Goal: Manage account settings

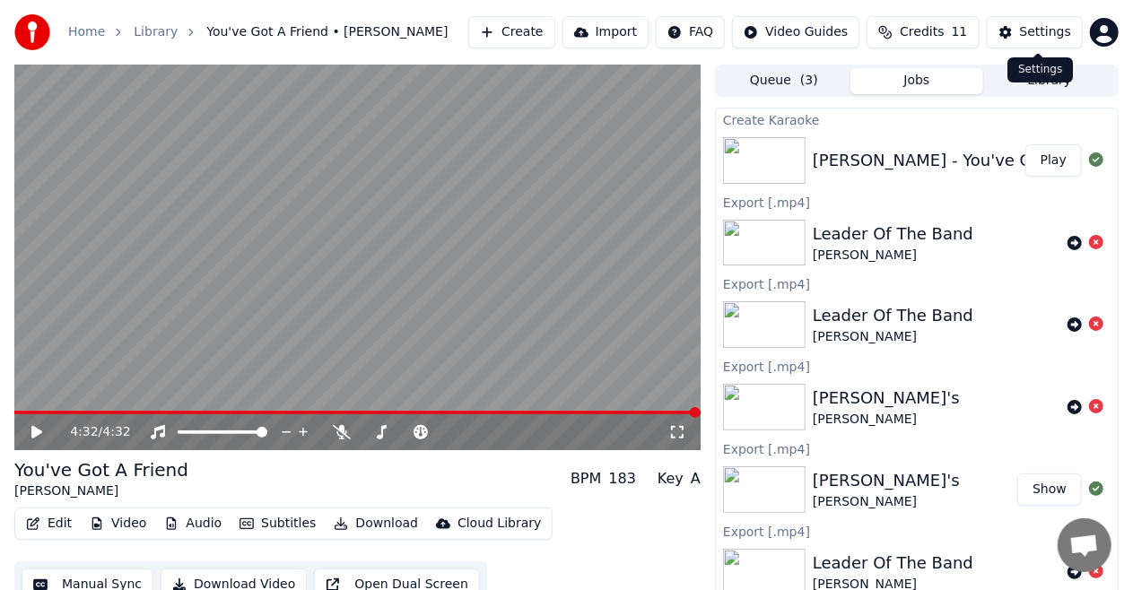
click at [1026, 31] on div "Settings" at bounding box center [1045, 32] width 51 height 18
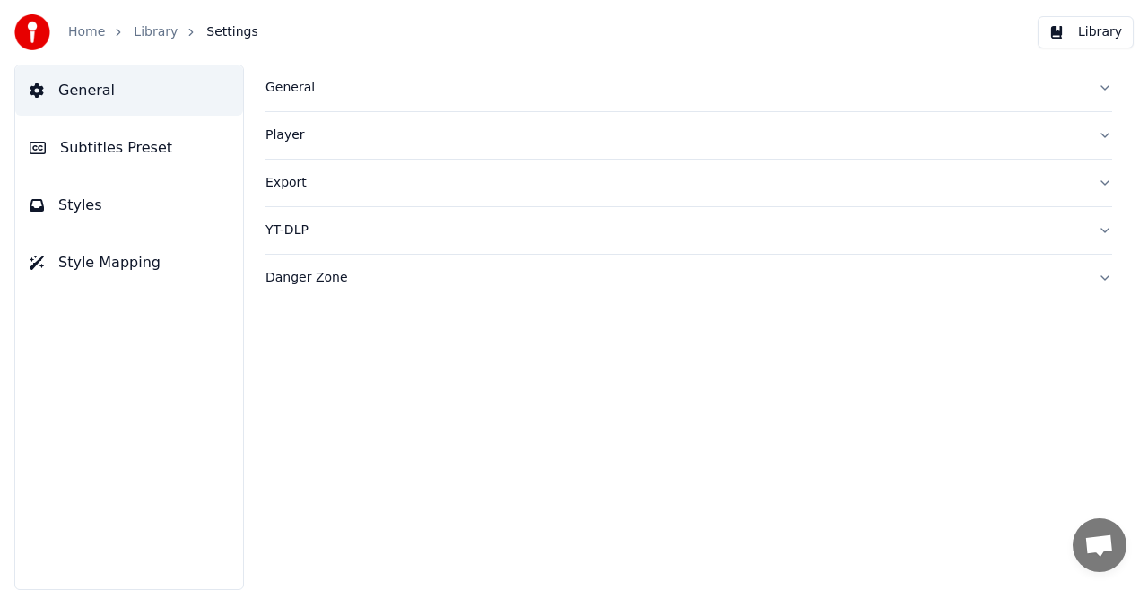
click at [276, 84] on div "General" at bounding box center [675, 88] width 818 height 18
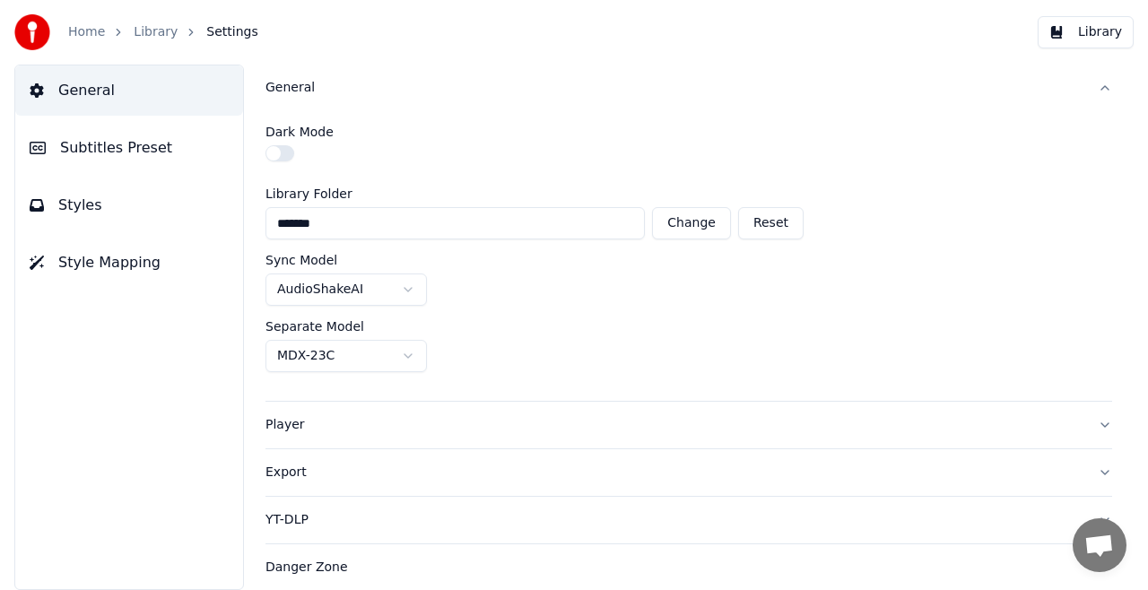
click at [94, 152] on span "Subtitles Preset" at bounding box center [116, 148] width 112 height 22
click at [94, 153] on span "Subtitles Preset" at bounding box center [116, 148] width 112 height 22
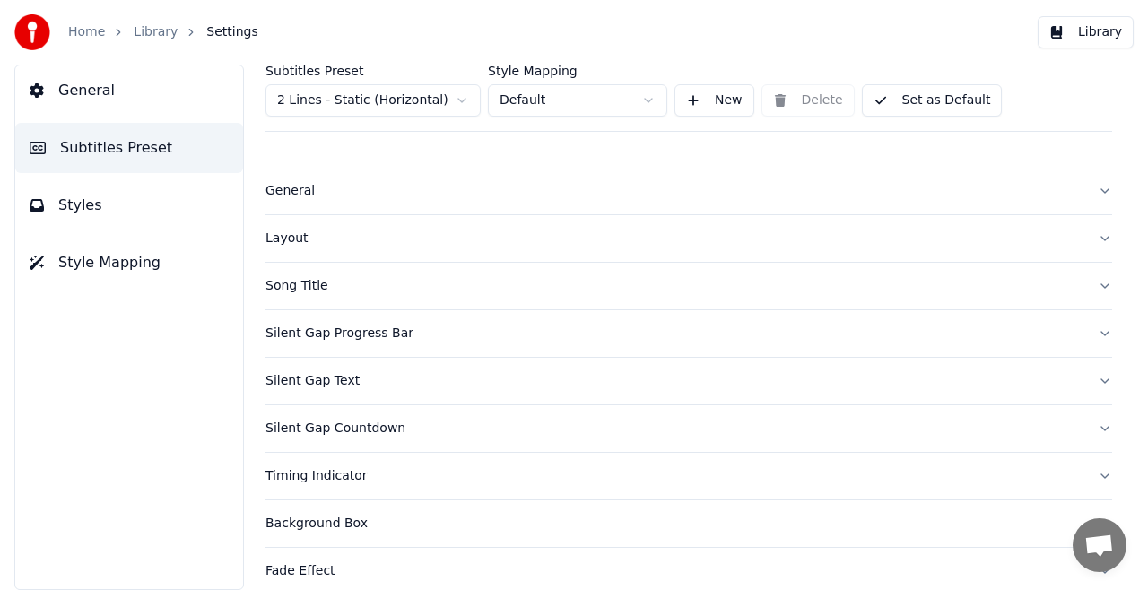
click at [332, 471] on div "Timing Indicator" at bounding box center [675, 476] width 818 height 18
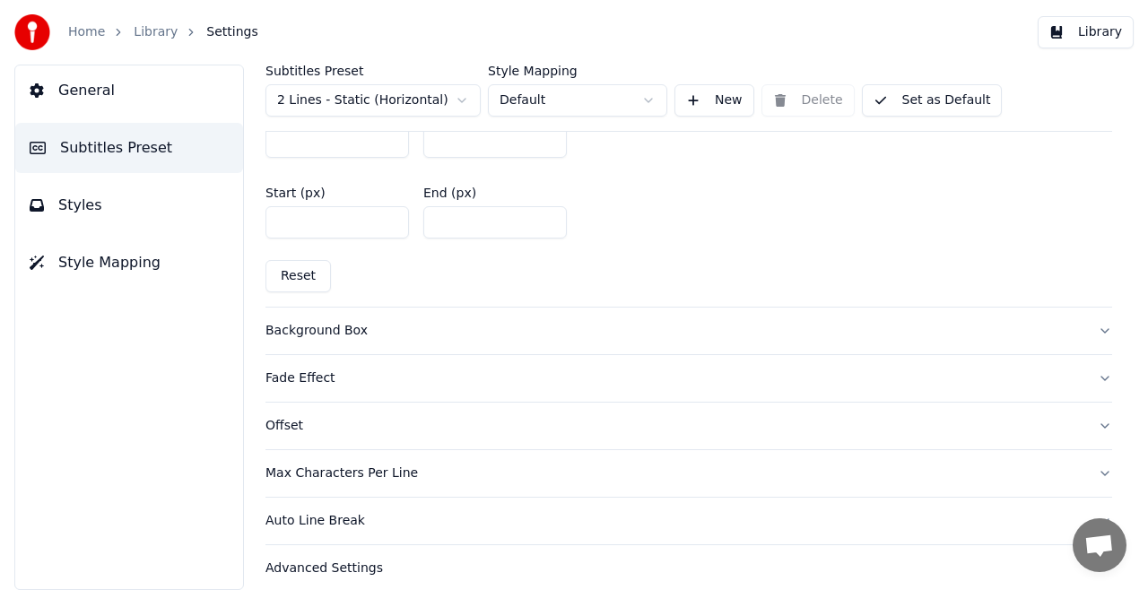
scroll to position [971, 0]
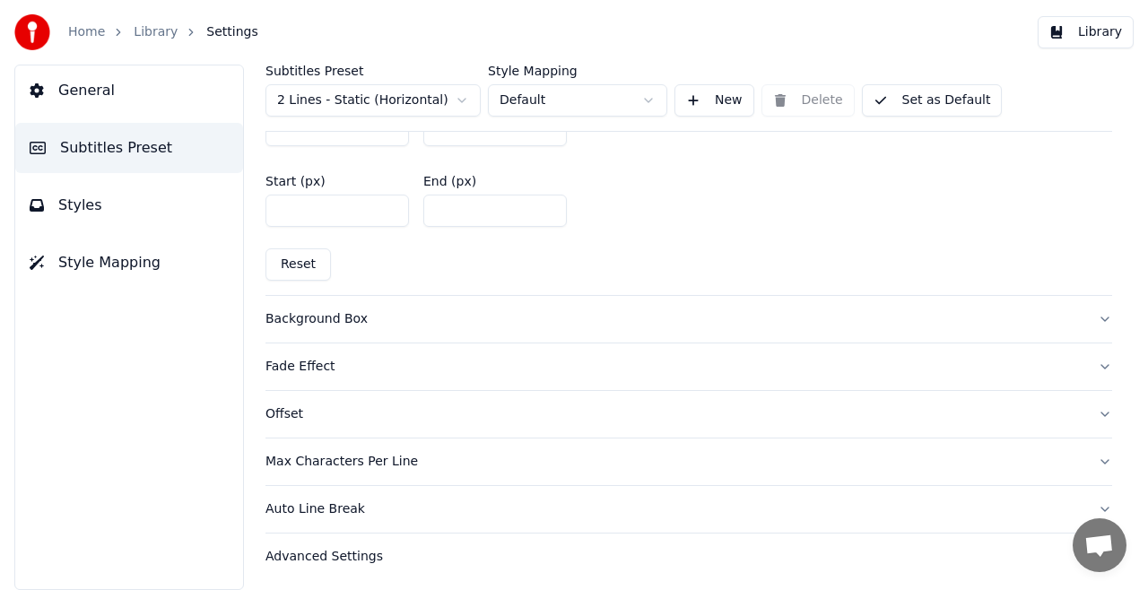
click at [1089, 311] on button "Background Box" at bounding box center [689, 319] width 847 height 47
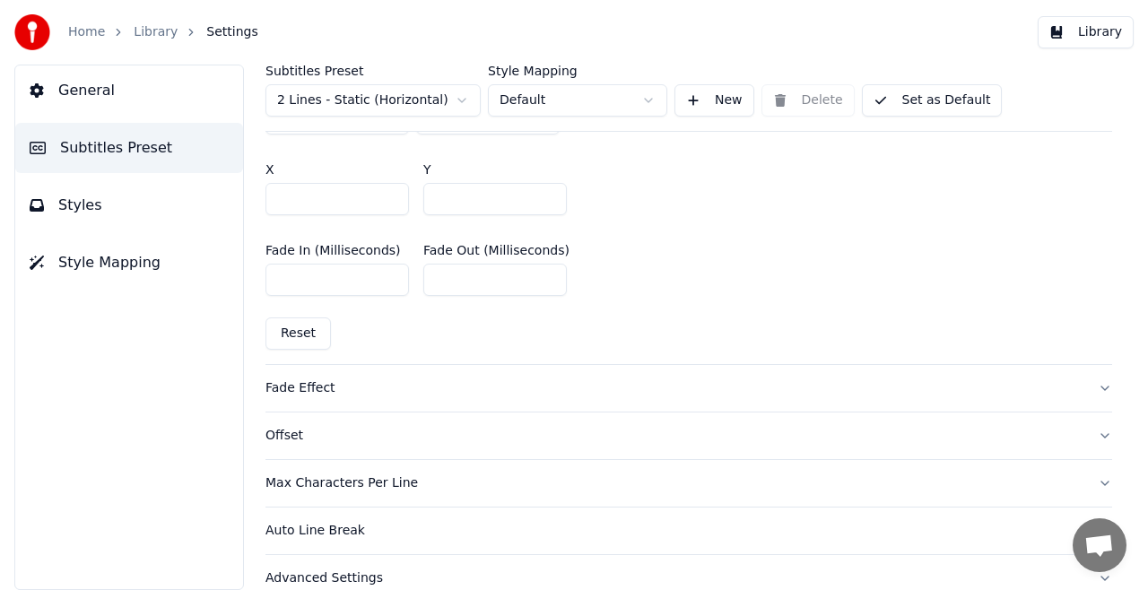
scroll to position [1150, 0]
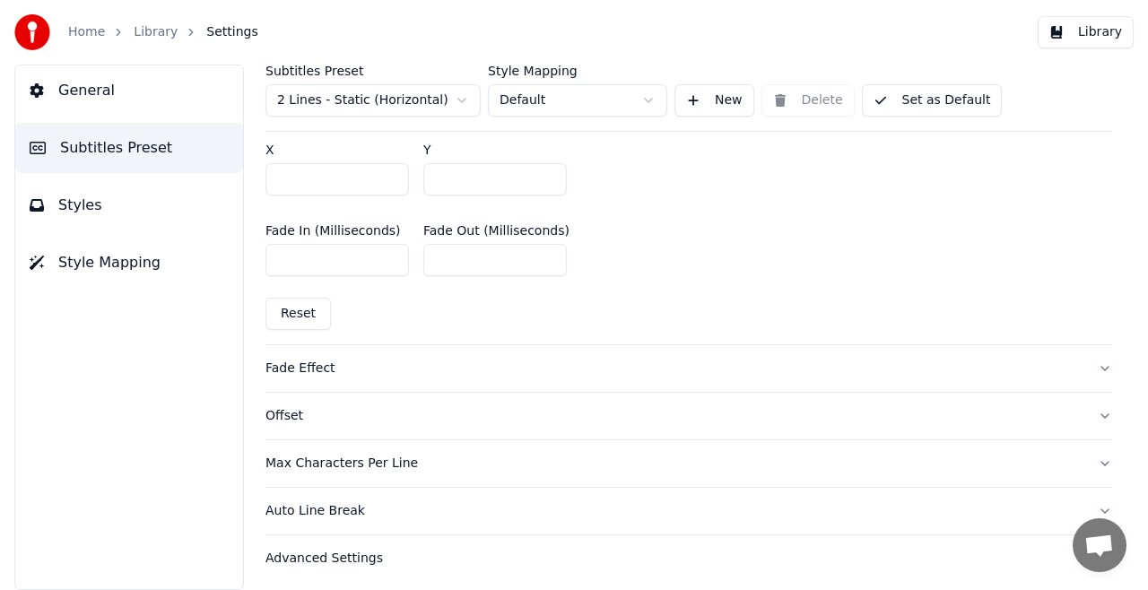
click at [1091, 361] on button "Fade Effect" at bounding box center [689, 368] width 847 height 47
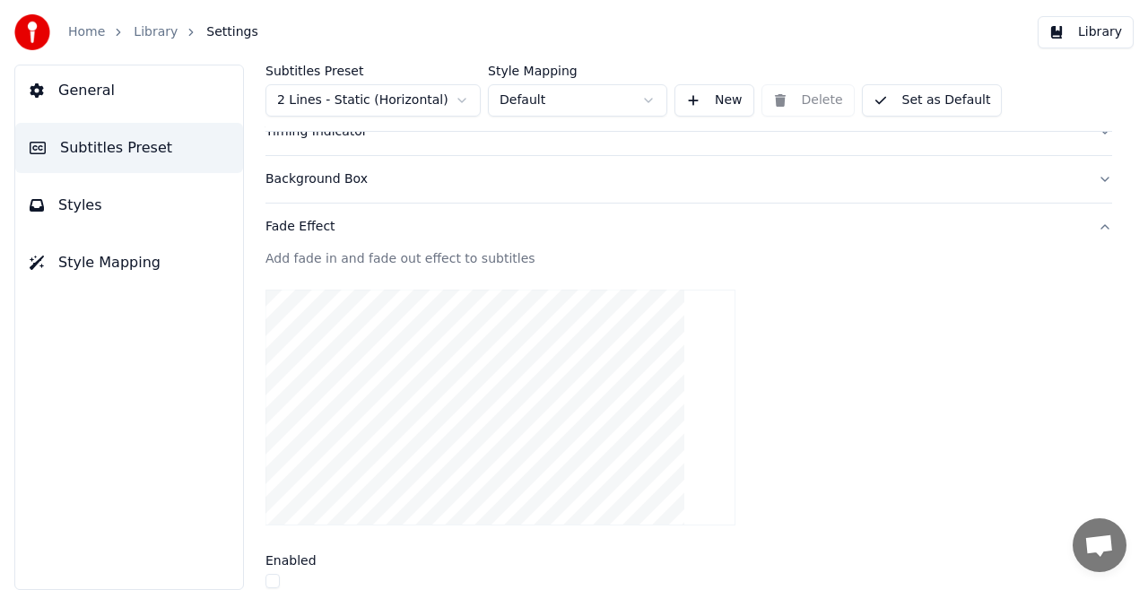
scroll to position [418, 0]
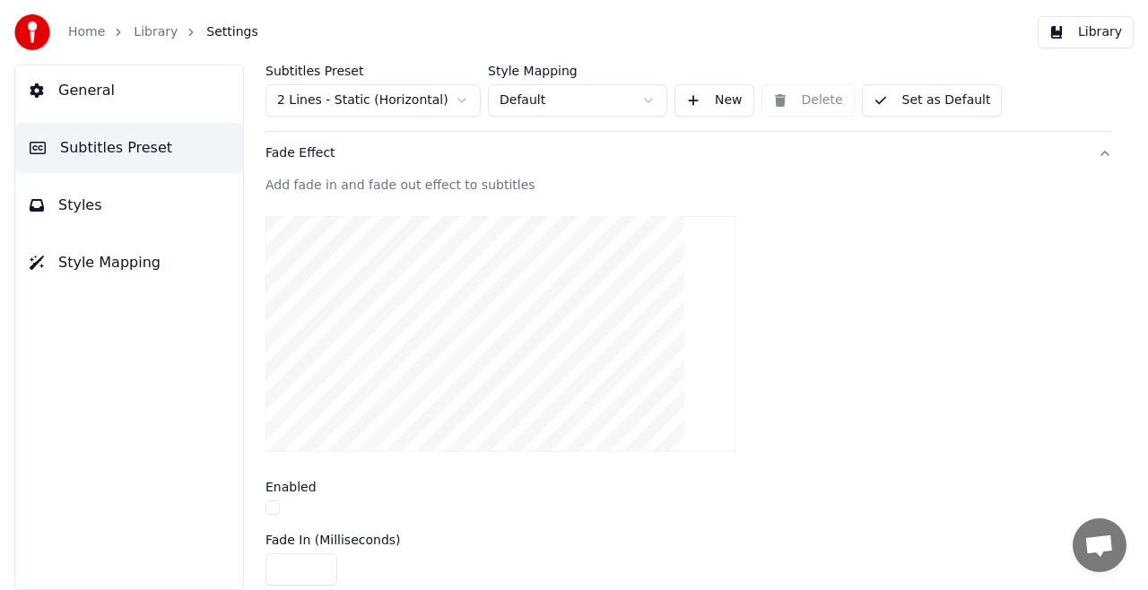
click at [271, 501] on button "button" at bounding box center [273, 508] width 14 height 14
click at [273, 501] on button "button" at bounding box center [273, 508] width 14 height 14
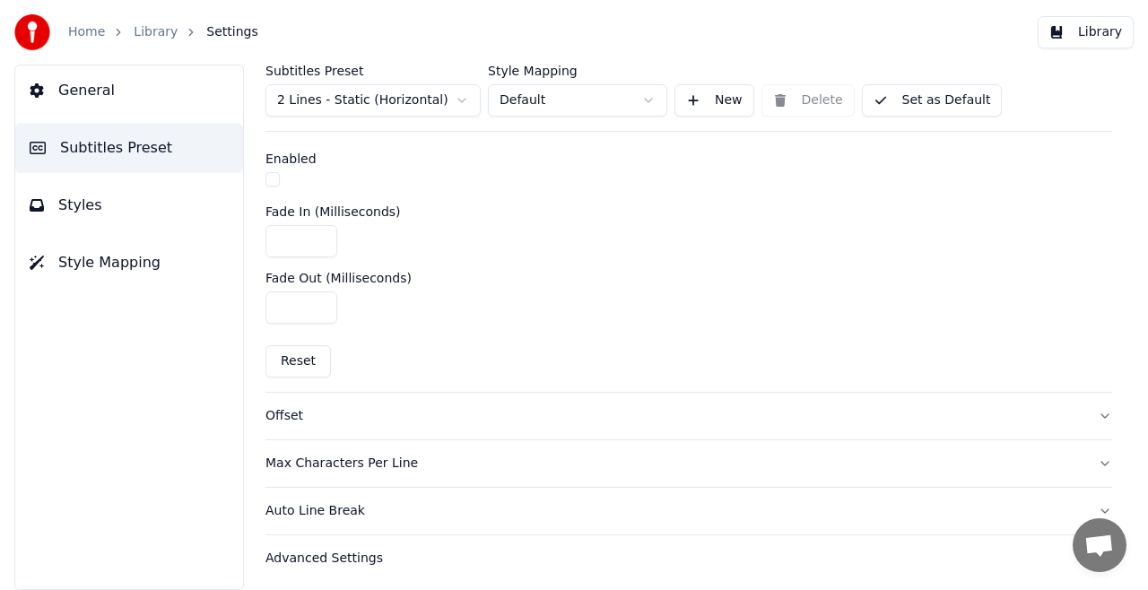
scroll to position [748, 0]
click at [1091, 410] on button "Offset" at bounding box center [689, 414] width 847 height 47
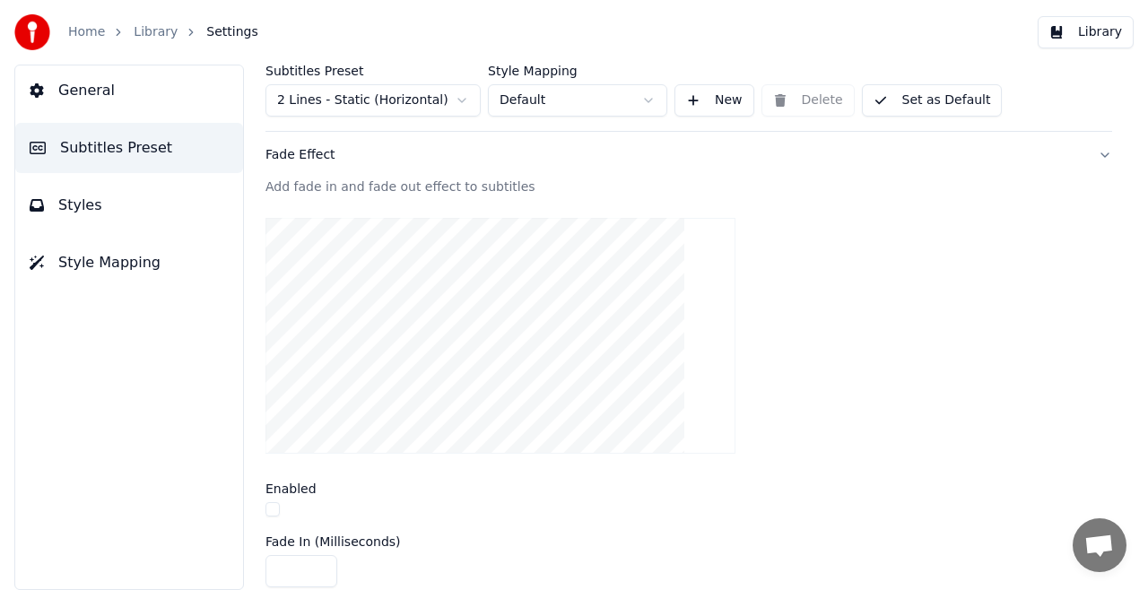
scroll to position [416, 0]
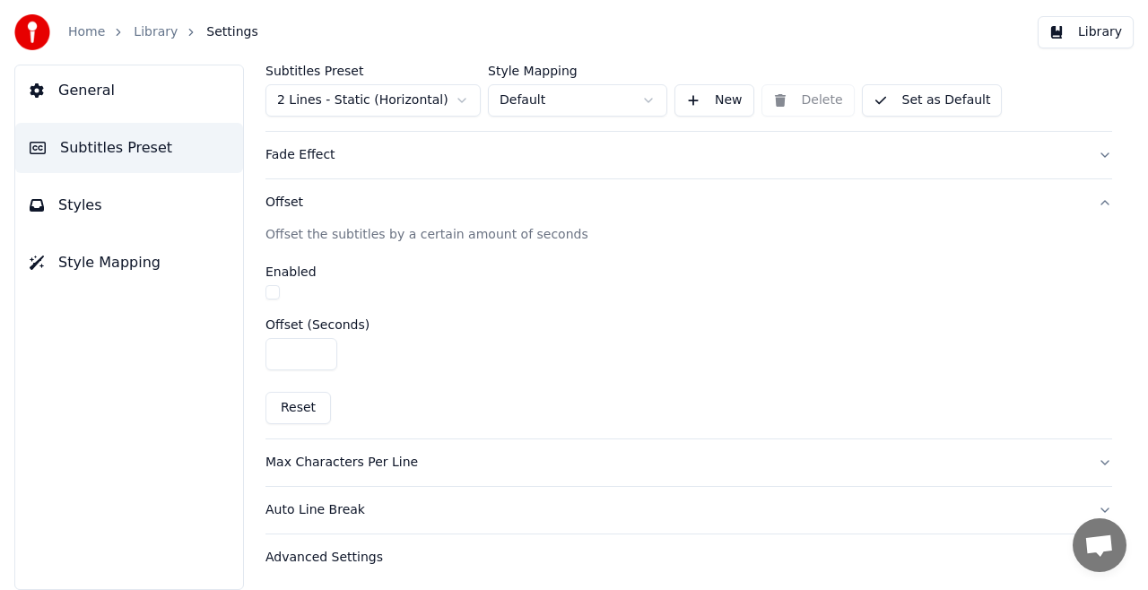
click at [1091, 456] on button "Max Characters Per Line" at bounding box center [689, 463] width 847 height 47
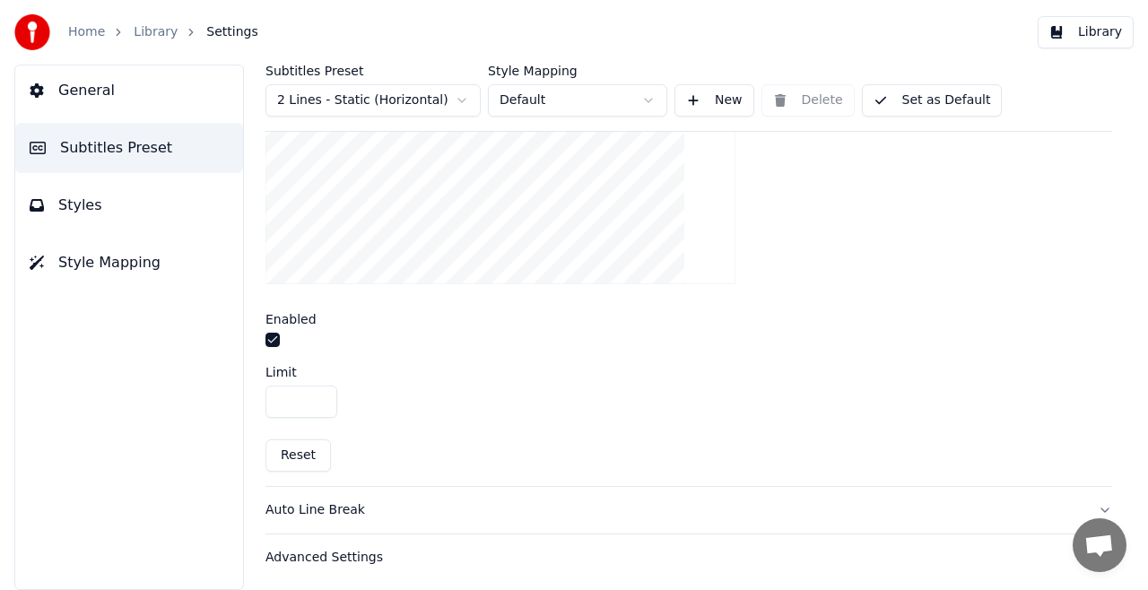
scroll to position [682, 0]
click at [1089, 505] on button "Auto Line Break" at bounding box center [689, 509] width 847 height 47
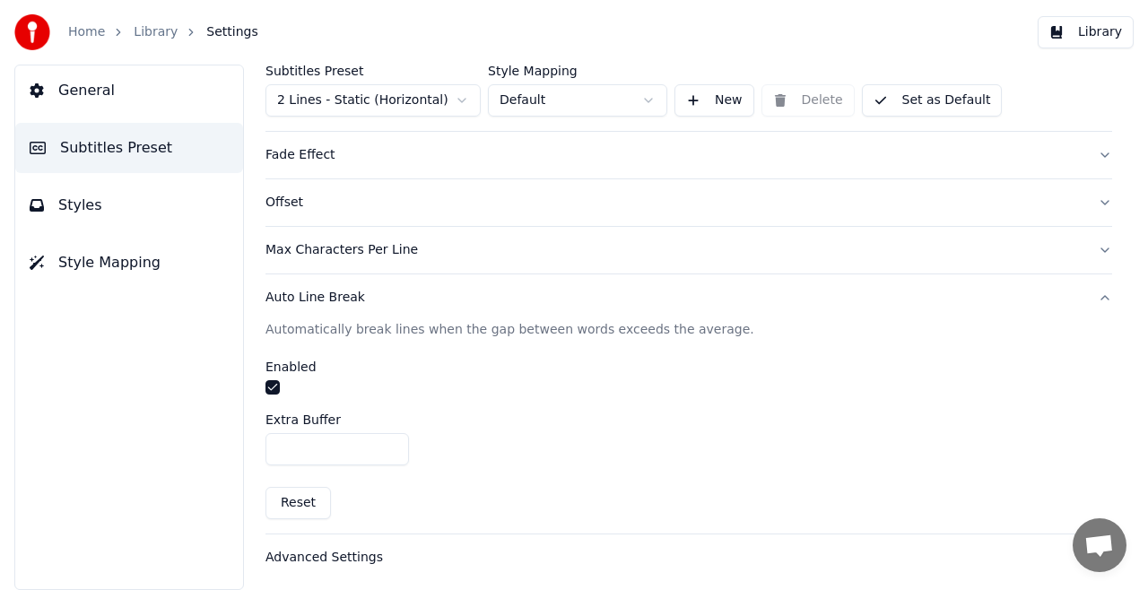
scroll to position [416, 0]
click at [323, 554] on div "Advanced Settings" at bounding box center [675, 558] width 818 height 18
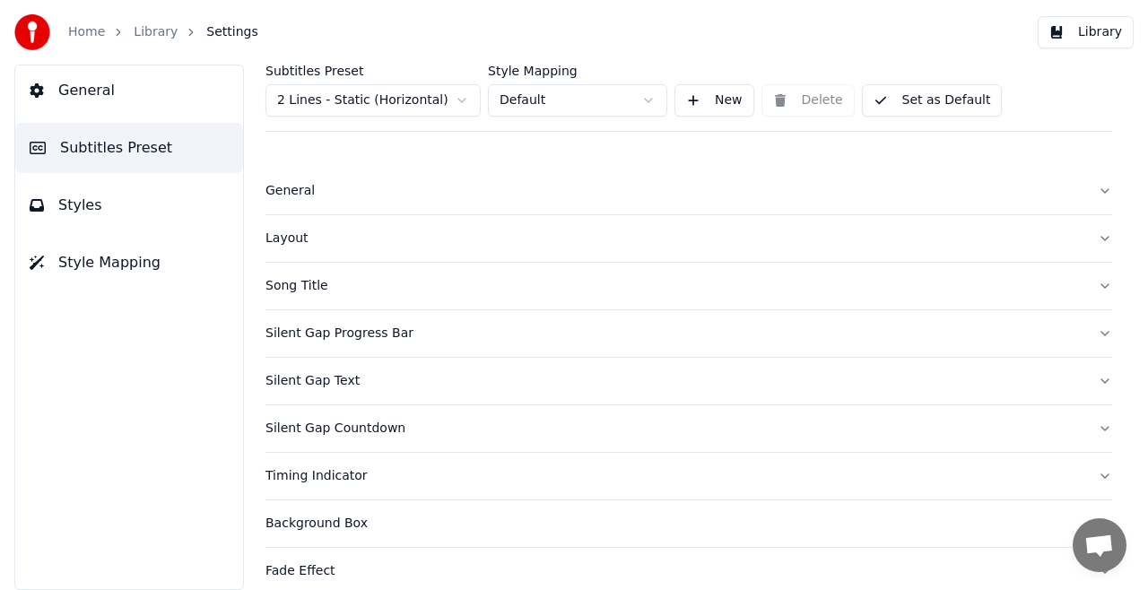
scroll to position [0, 0]
click at [1091, 236] on button "Layout" at bounding box center [689, 238] width 847 height 47
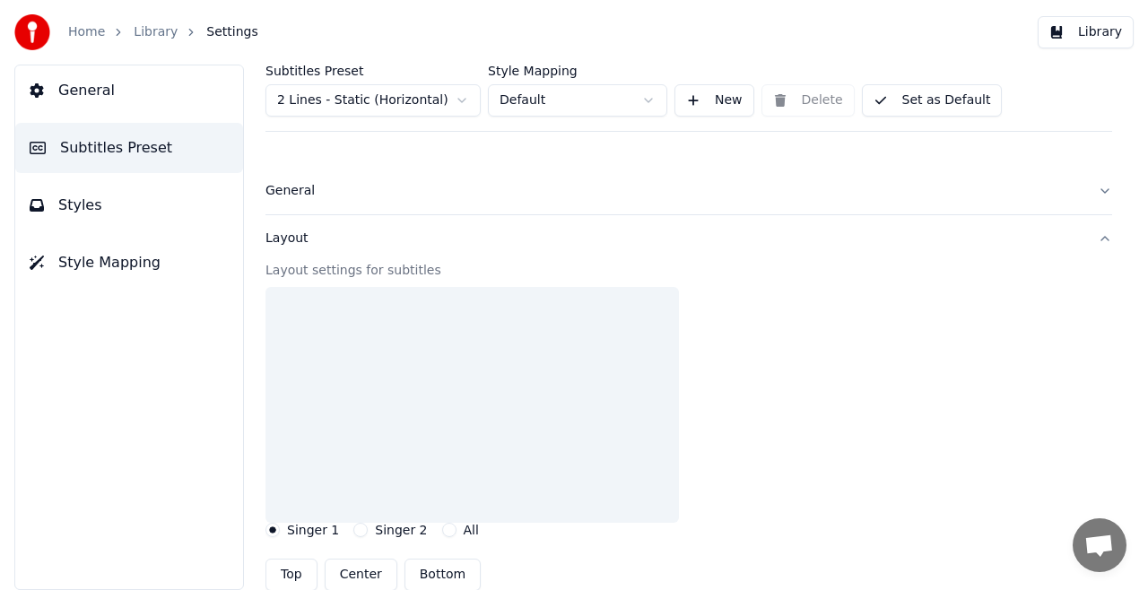
click at [1091, 236] on button "Layout" at bounding box center [689, 238] width 847 height 47
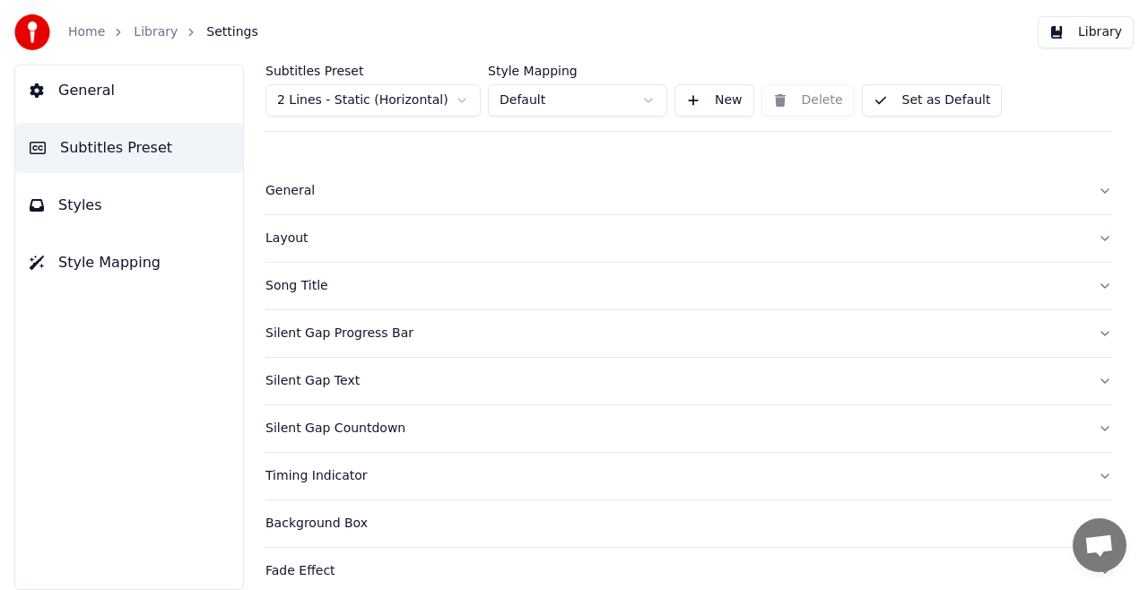
click at [1093, 237] on button "Layout" at bounding box center [689, 238] width 847 height 47
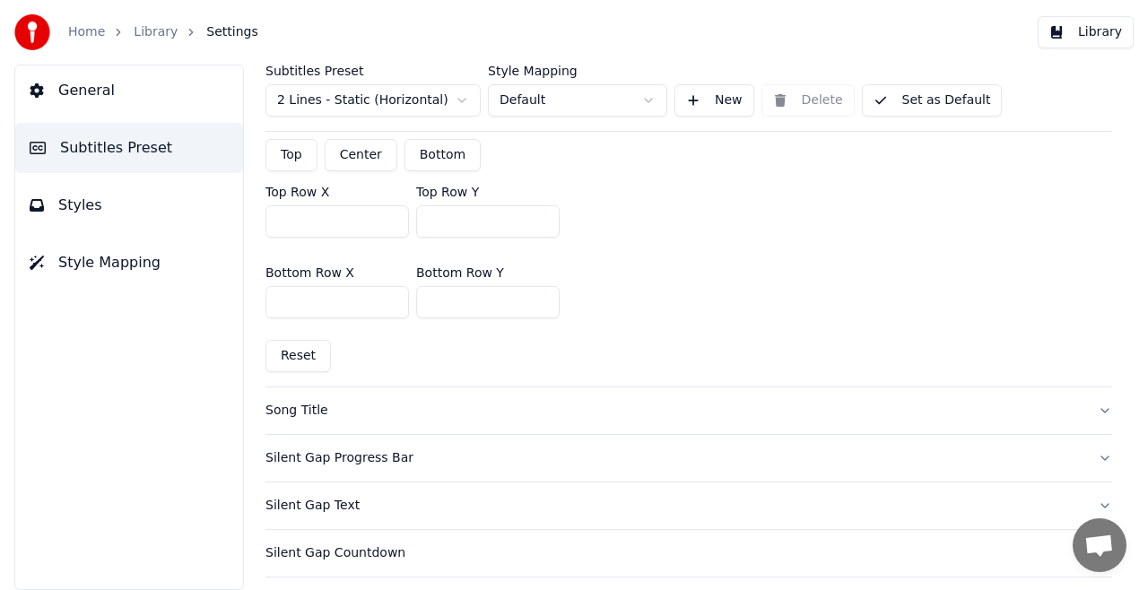
scroll to position [538, 0]
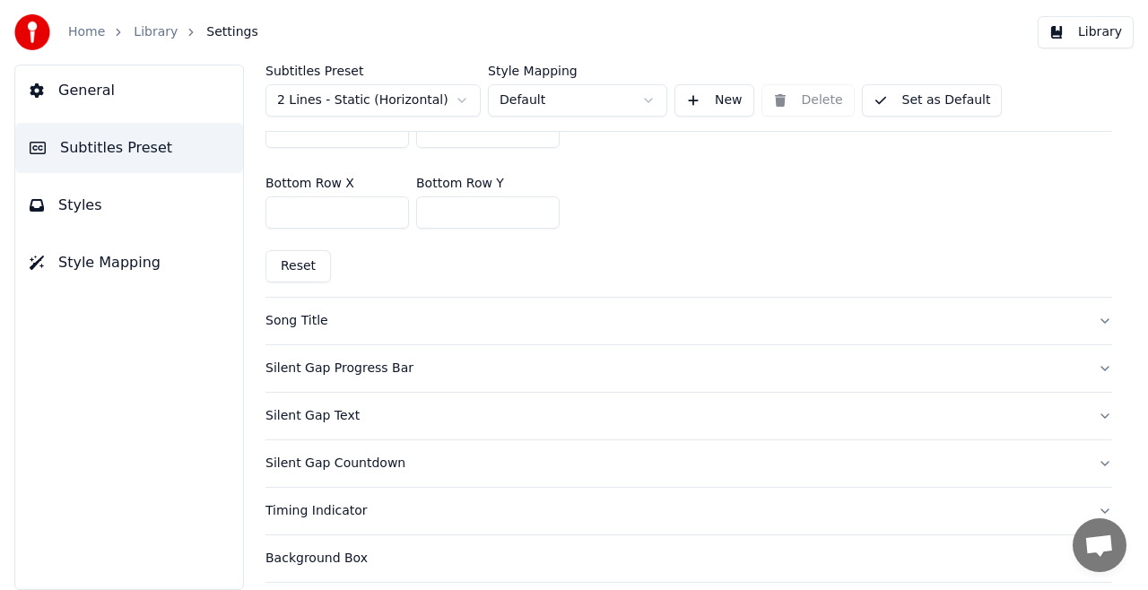
click at [1091, 317] on button "Song Title" at bounding box center [689, 321] width 847 height 47
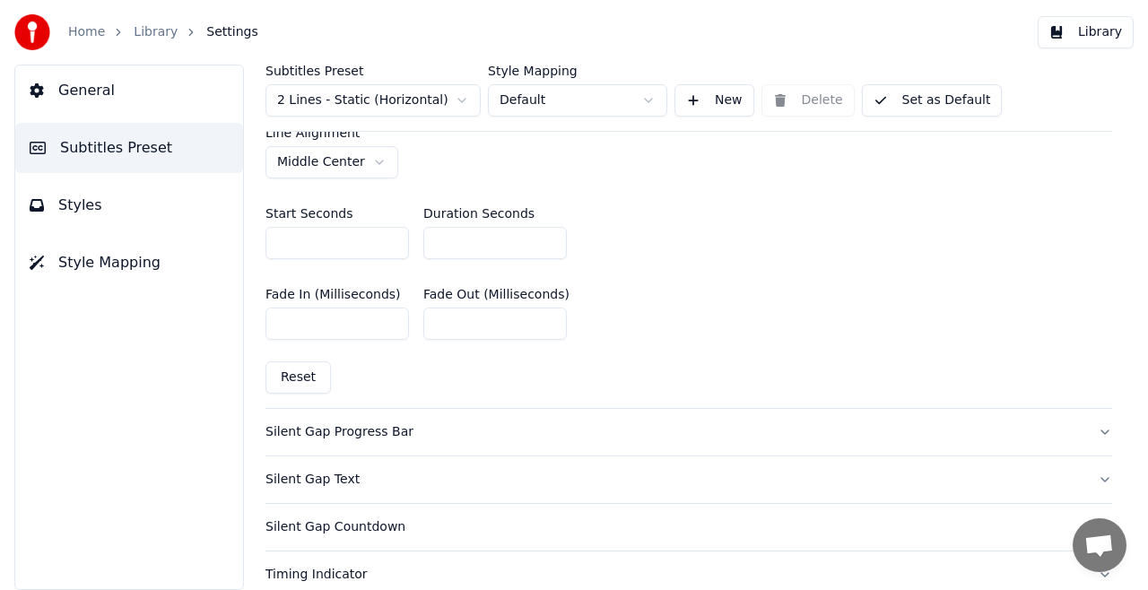
scroll to position [897, 0]
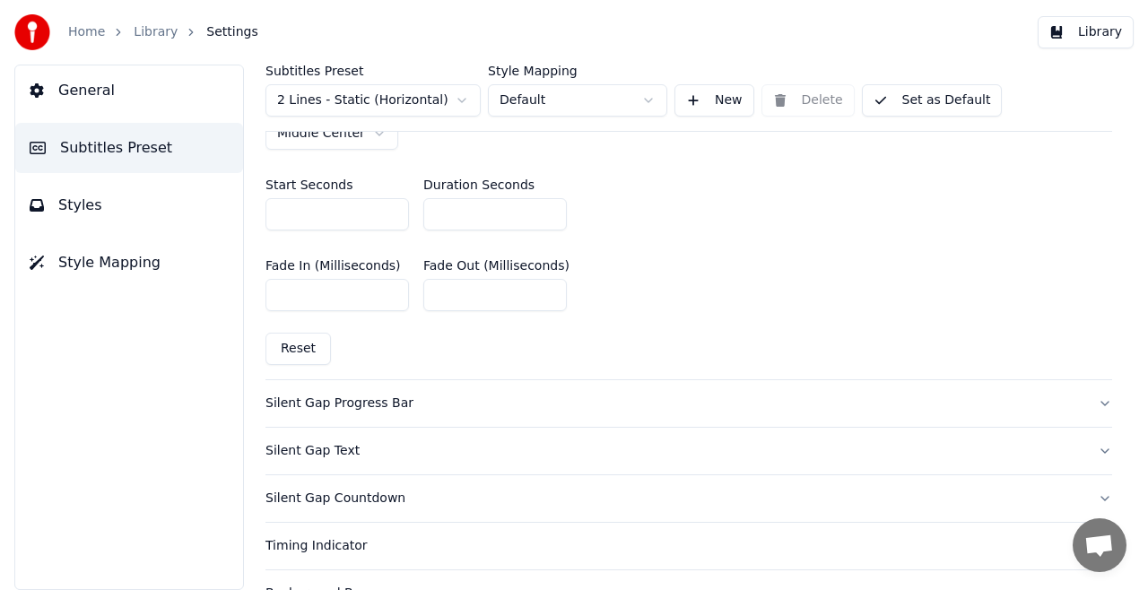
click at [1090, 397] on button "Silent Gap Progress Bar" at bounding box center [689, 403] width 847 height 47
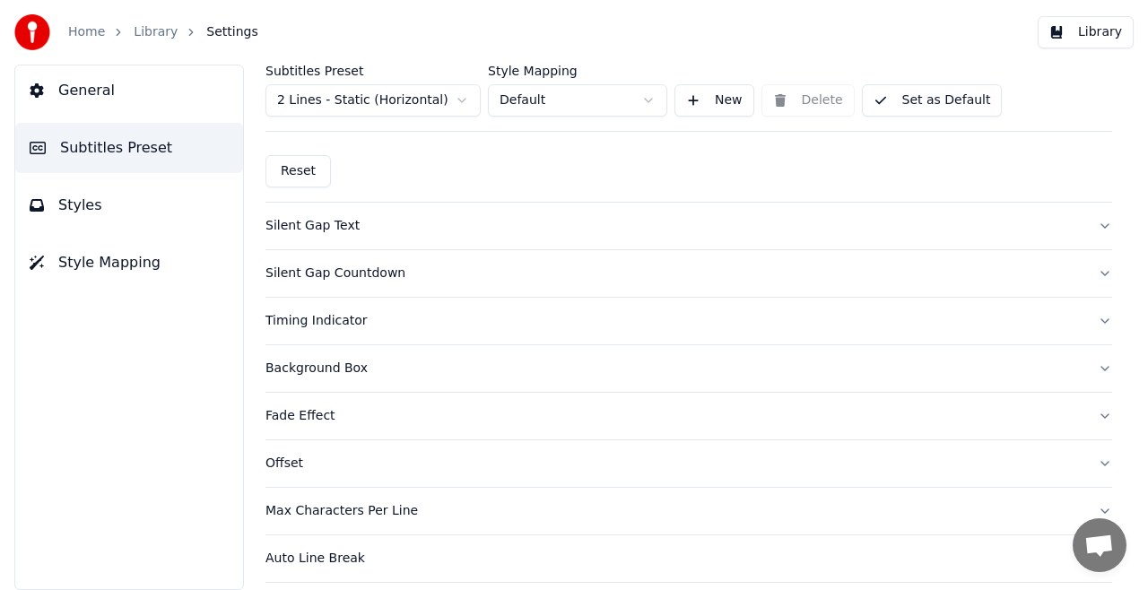
scroll to position [1173, 0]
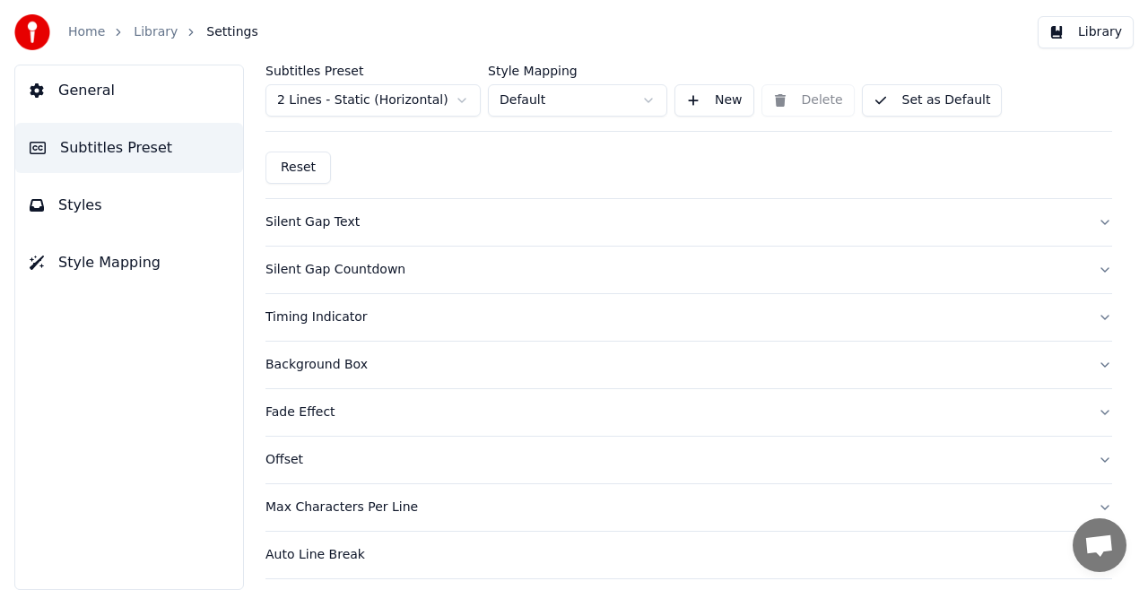
click at [1088, 217] on button "Silent Gap Text" at bounding box center [689, 222] width 847 height 47
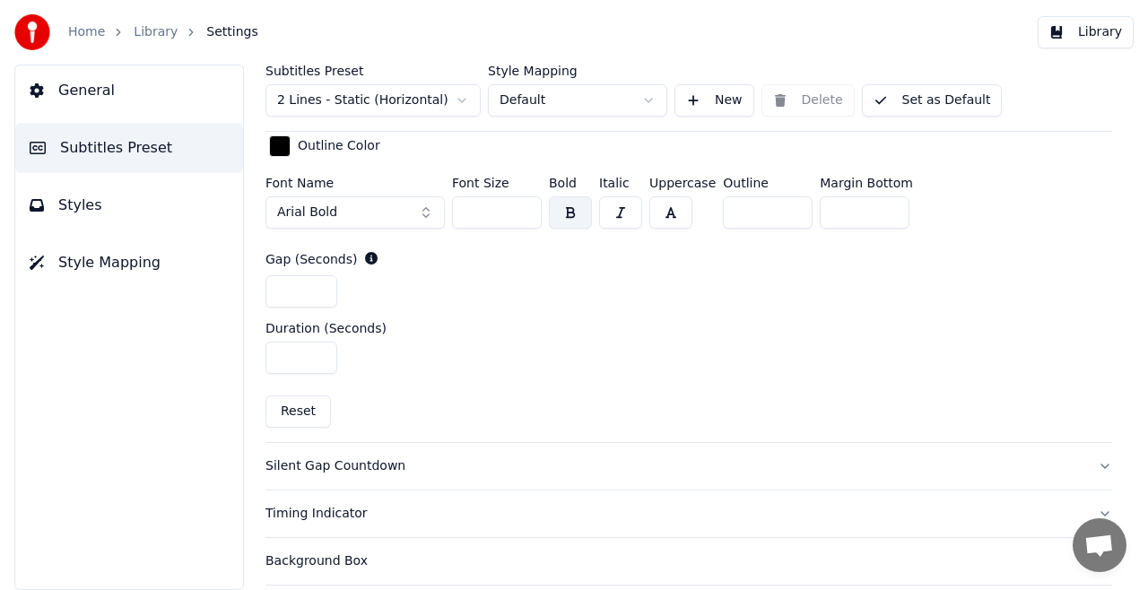
scroll to position [702, 0]
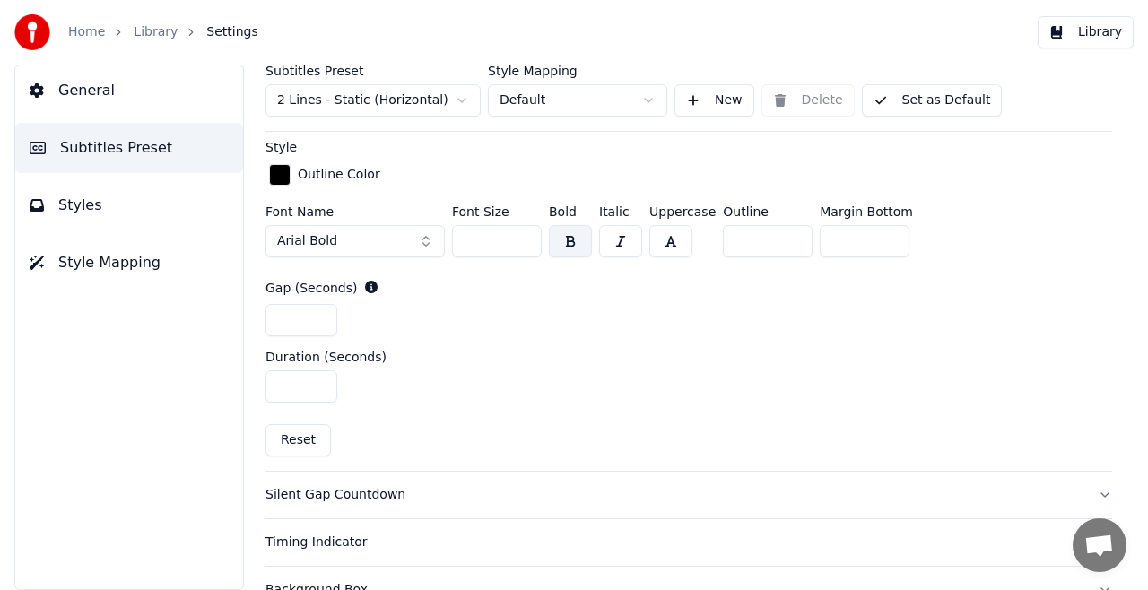
click at [1090, 493] on button "Silent Gap Countdown" at bounding box center [689, 495] width 847 height 47
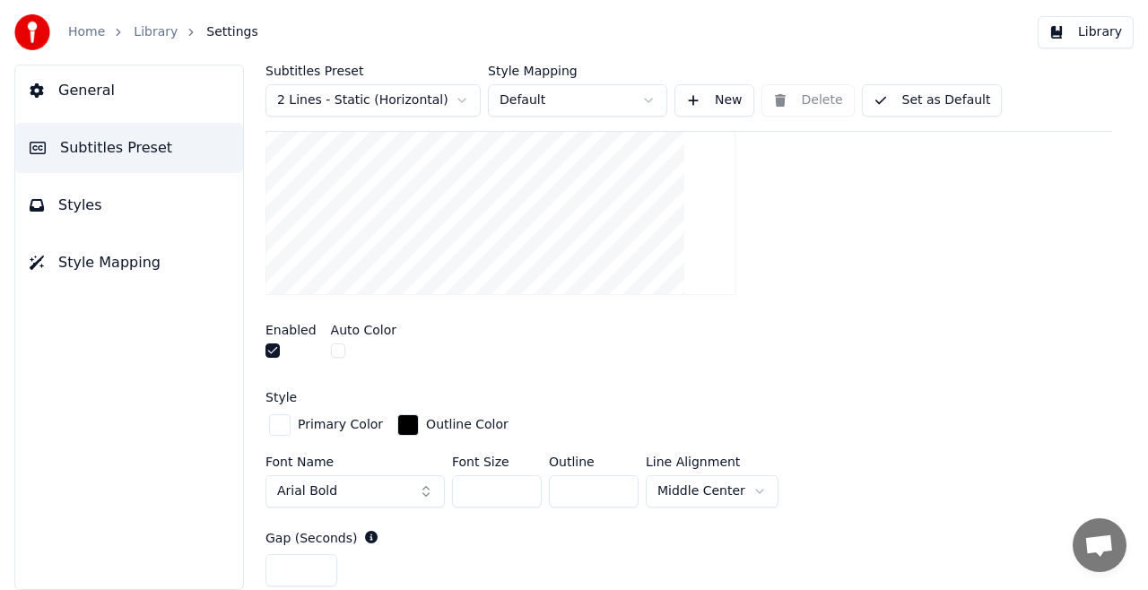
scroll to position [343, 0]
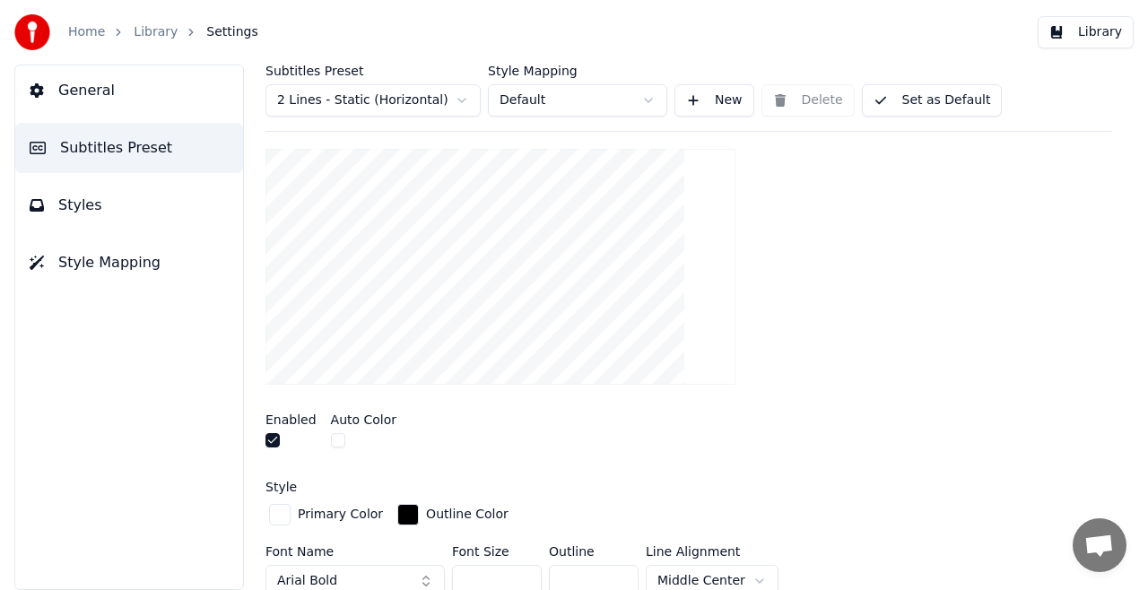
click at [752, 572] on html "Home Library Settings Library General Subtitles Preset Styles Style Mapping Sub…" at bounding box center [574, 295] width 1148 height 590
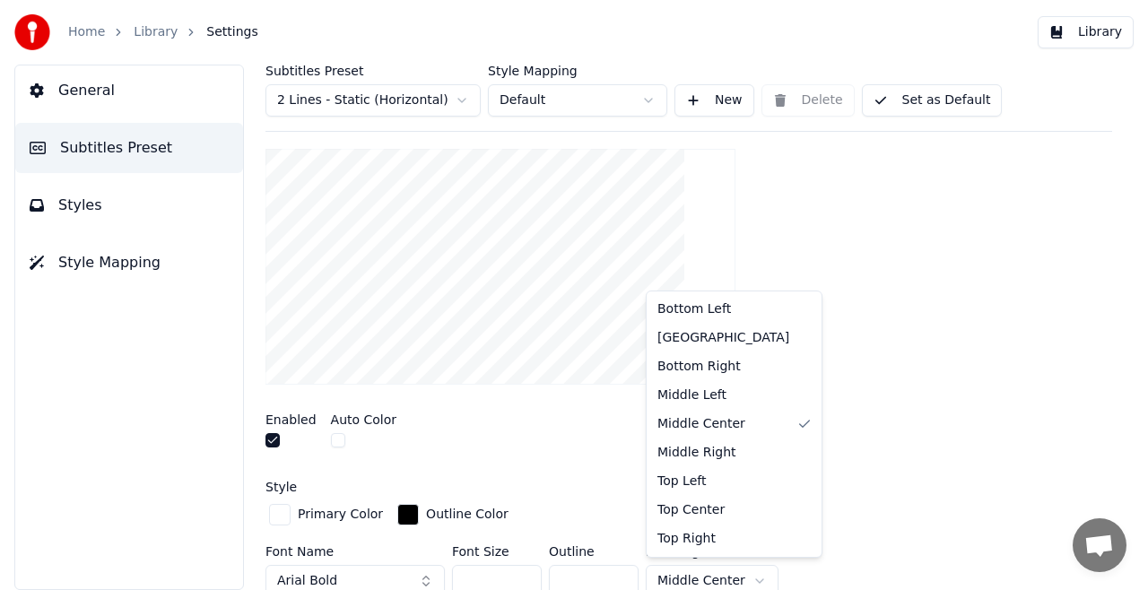
click at [697, 481] on div "Style" at bounding box center [689, 487] width 847 height 13
click at [718, 574] on html "Home Library Settings Library General Subtitles Preset Styles Style Mapping Sub…" at bounding box center [574, 295] width 1148 height 590
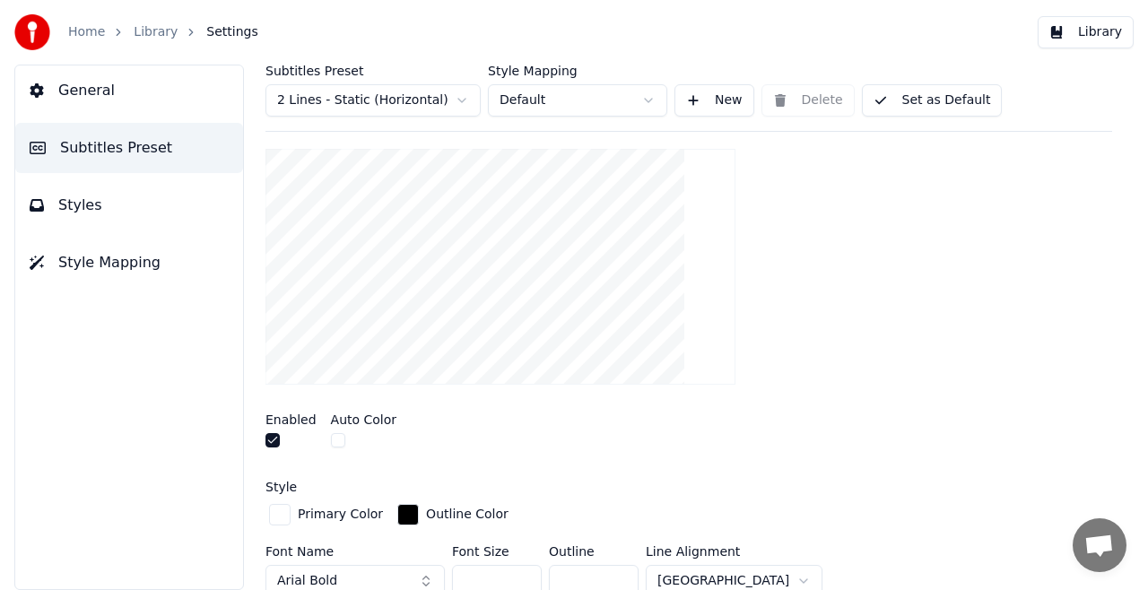
click at [754, 574] on html "Home Library Settings Library General Subtitles Preset Styles Style Mapping Sub…" at bounding box center [574, 295] width 1148 height 590
click at [671, 395] on div at bounding box center [689, 267] width 847 height 265
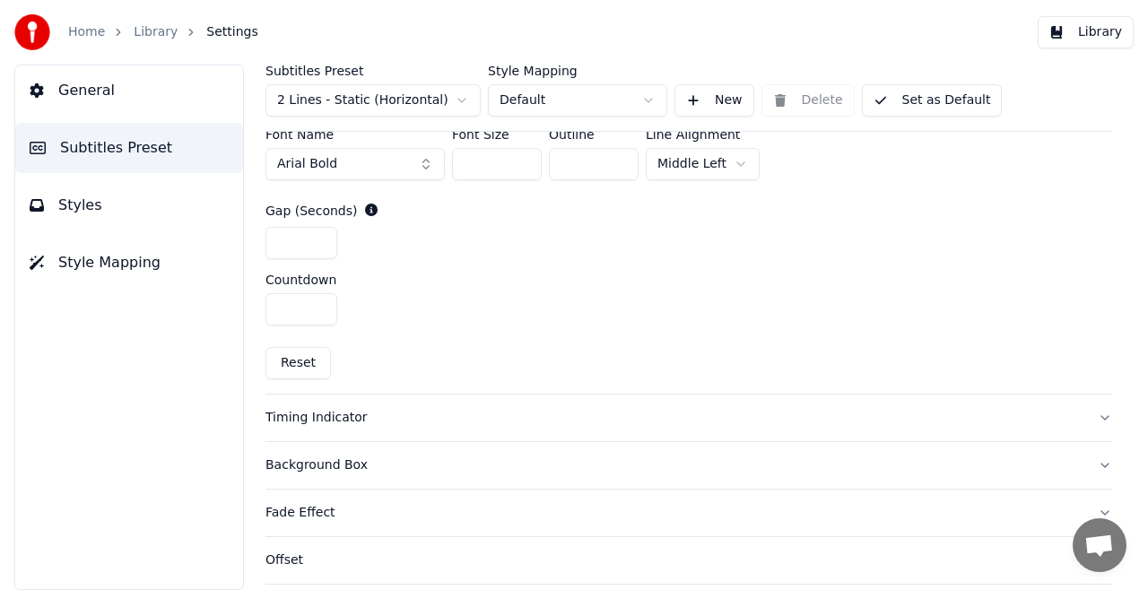
scroll to position [881, 0]
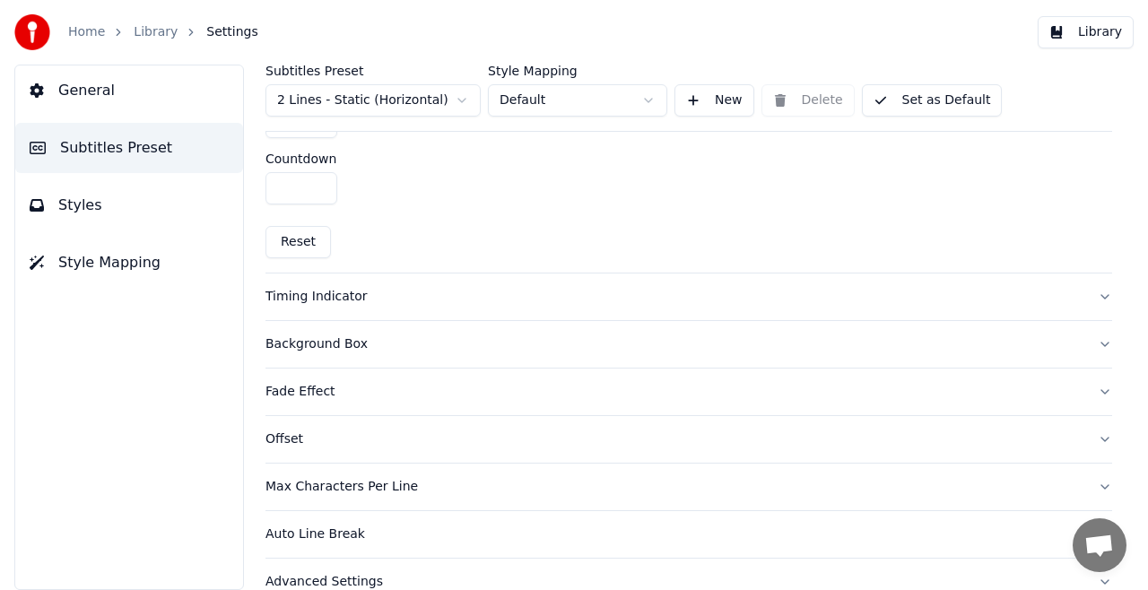
click at [1088, 290] on button "Timing Indicator" at bounding box center [689, 297] width 847 height 47
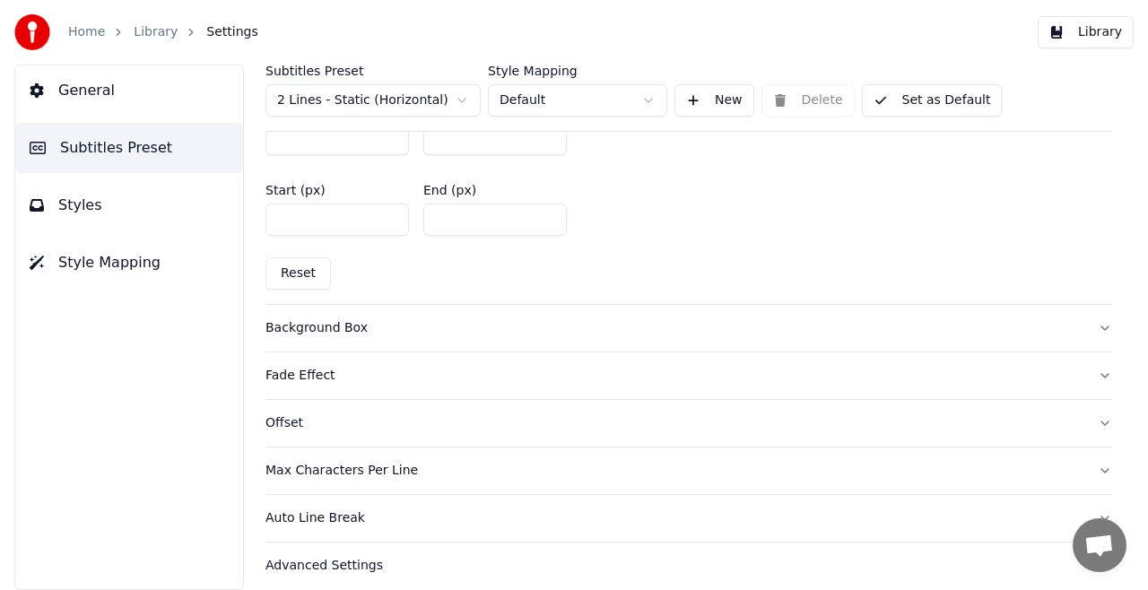
scroll to position [971, 0]
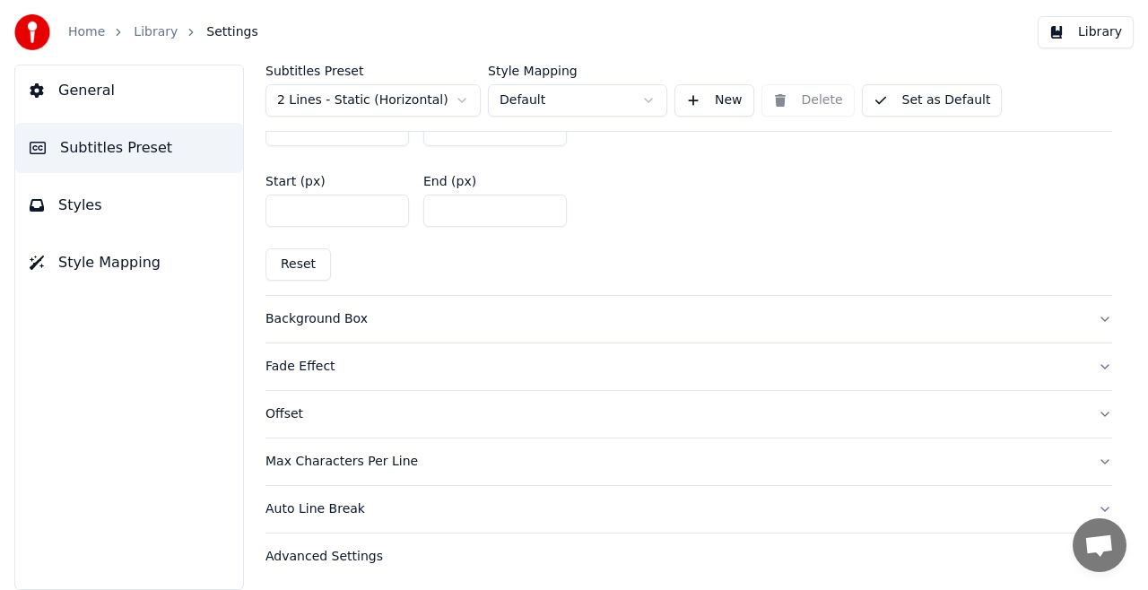
click at [1091, 316] on button "Background Box" at bounding box center [689, 319] width 847 height 47
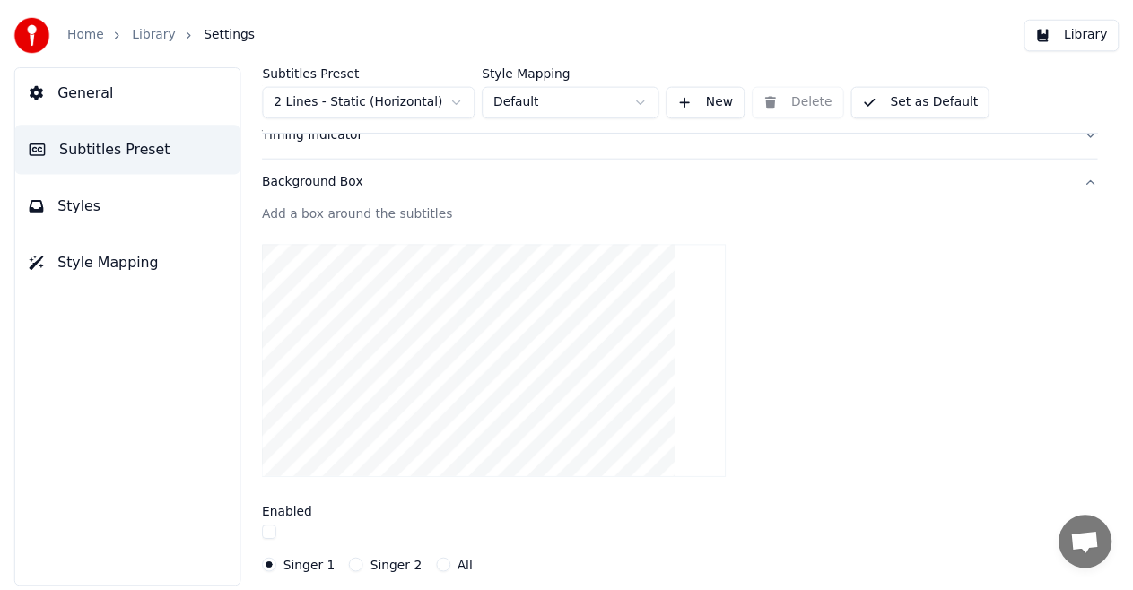
scroll to position [0, 0]
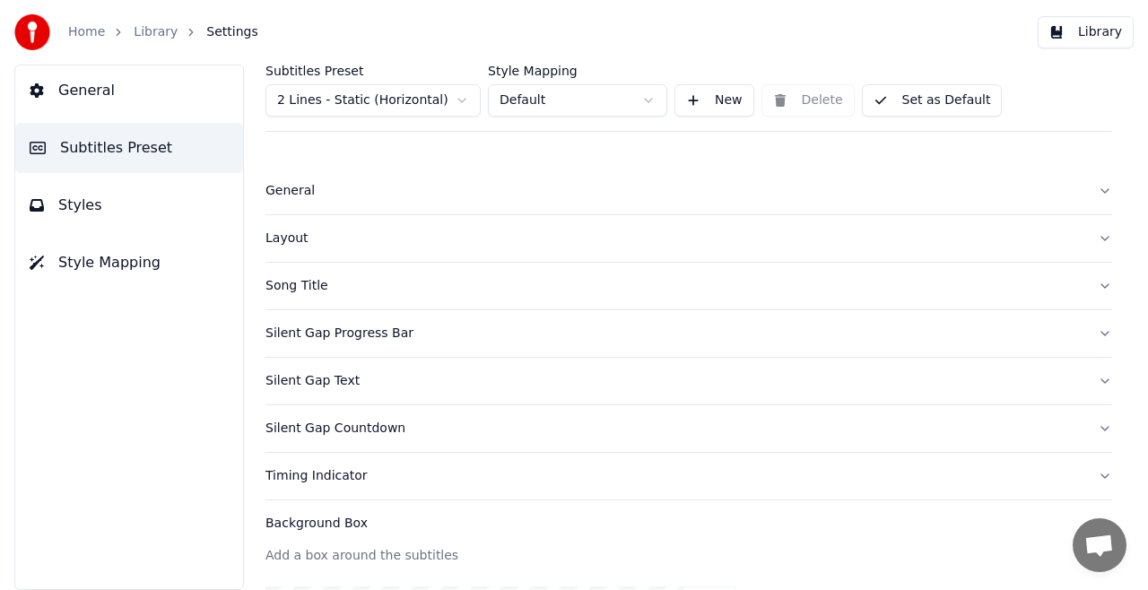
click at [925, 93] on button "Set as Default" at bounding box center [932, 100] width 141 height 32
click at [90, 95] on span "General" at bounding box center [86, 91] width 57 height 22
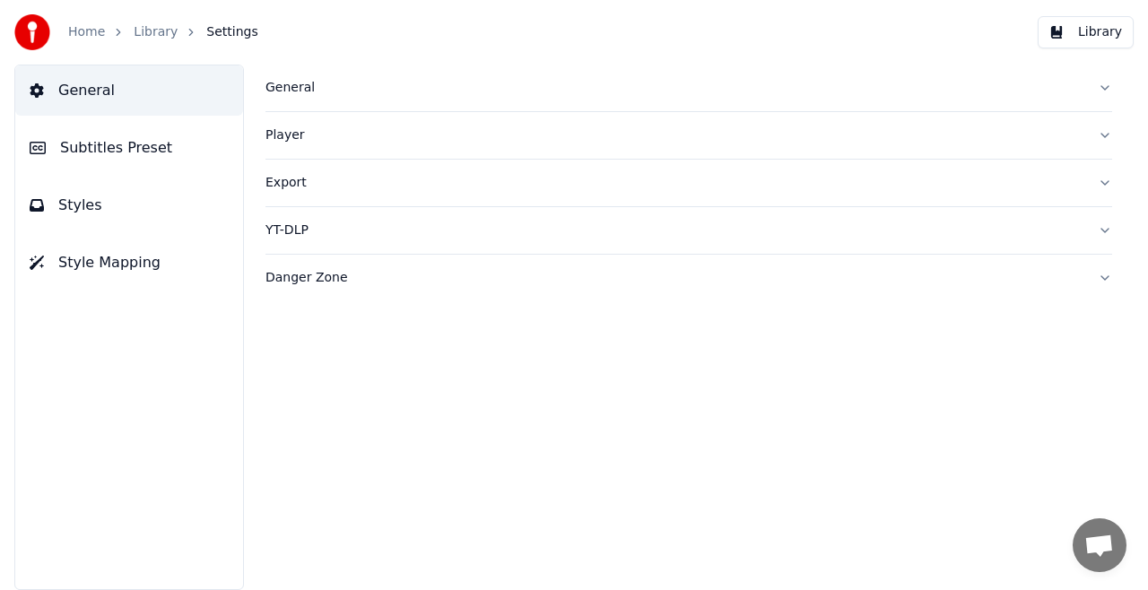
click at [153, 36] on link "Library" at bounding box center [156, 32] width 44 height 18
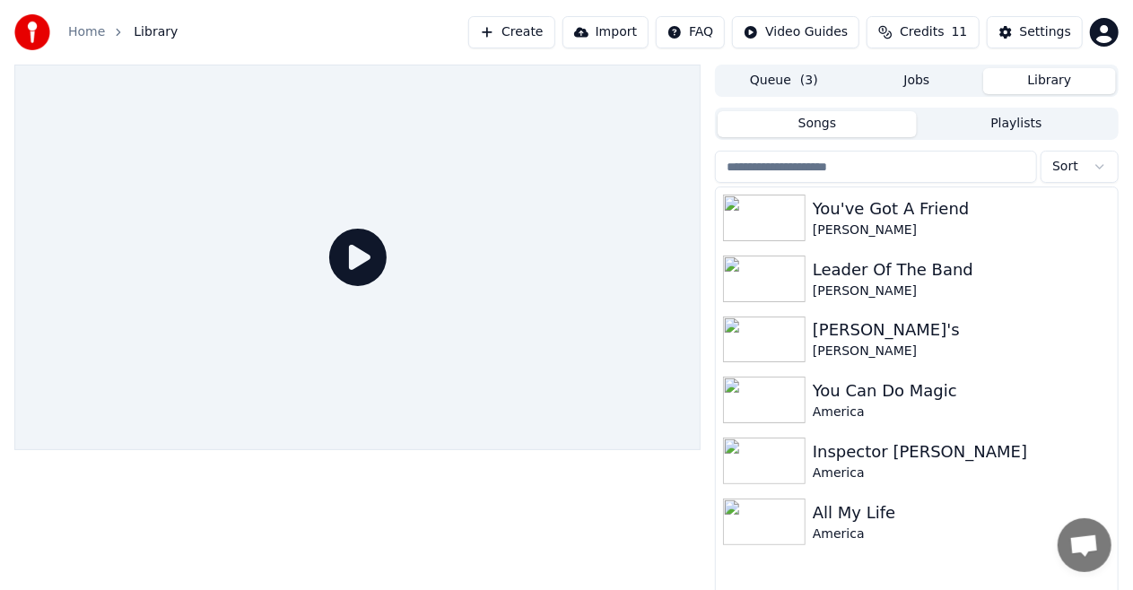
click at [1041, 81] on button "Library" at bounding box center [1049, 81] width 133 height 26
click at [1002, 226] on div "[PERSON_NAME]" at bounding box center [953, 231] width 280 height 18
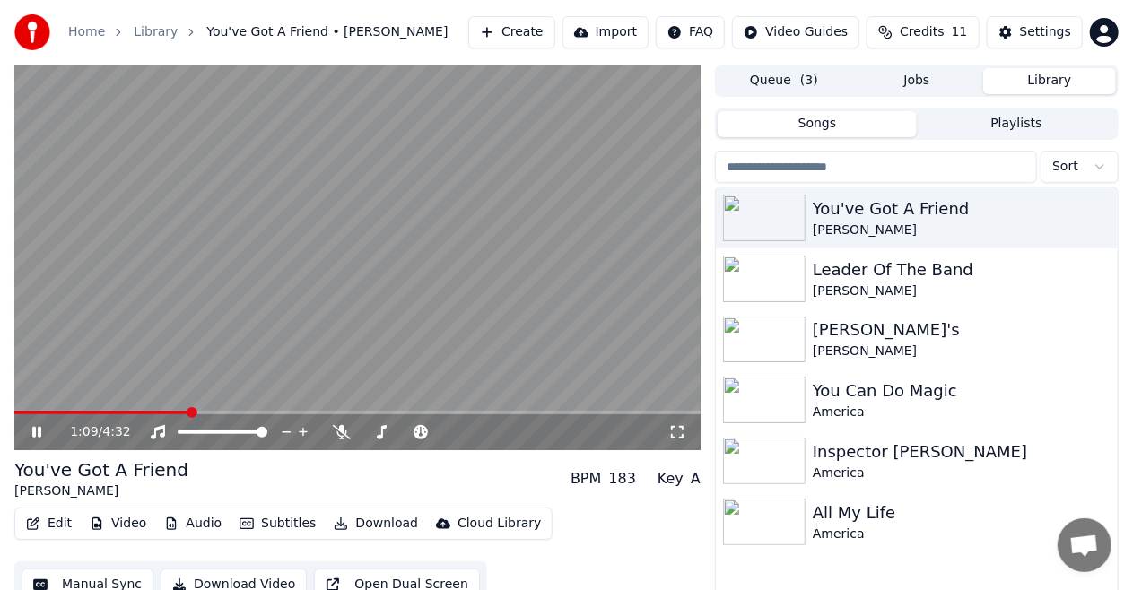
click at [34, 434] on icon at bounding box center [36, 432] width 9 height 11
click at [34, 434] on icon at bounding box center [36, 432] width 11 height 13
click at [39, 433] on icon at bounding box center [36, 432] width 9 height 11
click at [32, 431] on icon at bounding box center [36, 432] width 9 height 11
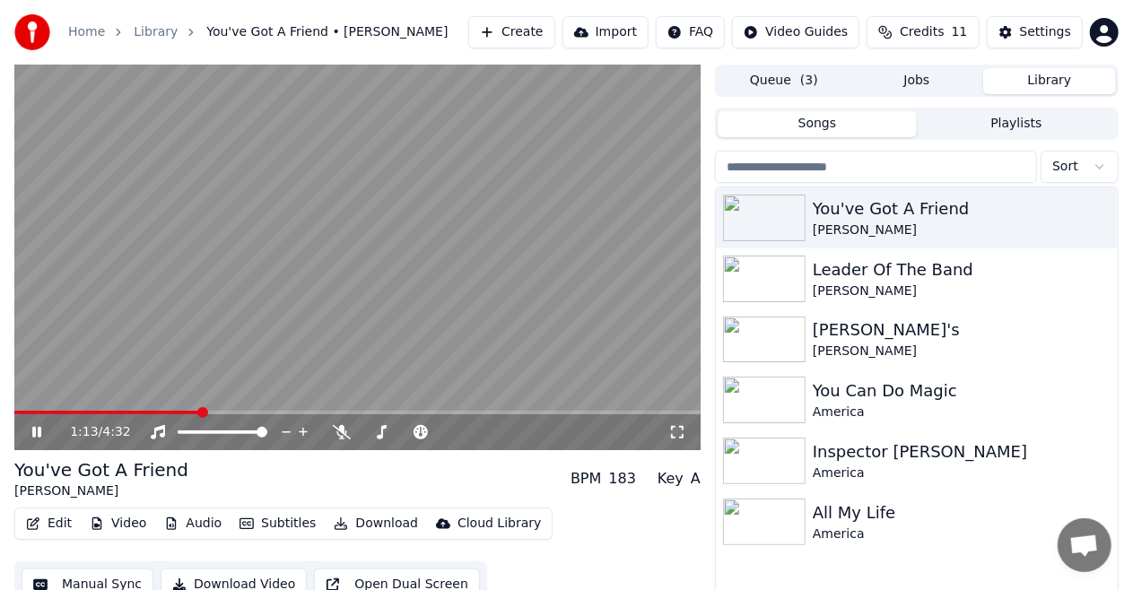
click at [32, 432] on icon at bounding box center [36, 432] width 9 height 11
click at [32, 435] on icon at bounding box center [36, 432] width 9 height 11
